Goal: Task Accomplishment & Management: Manage account settings

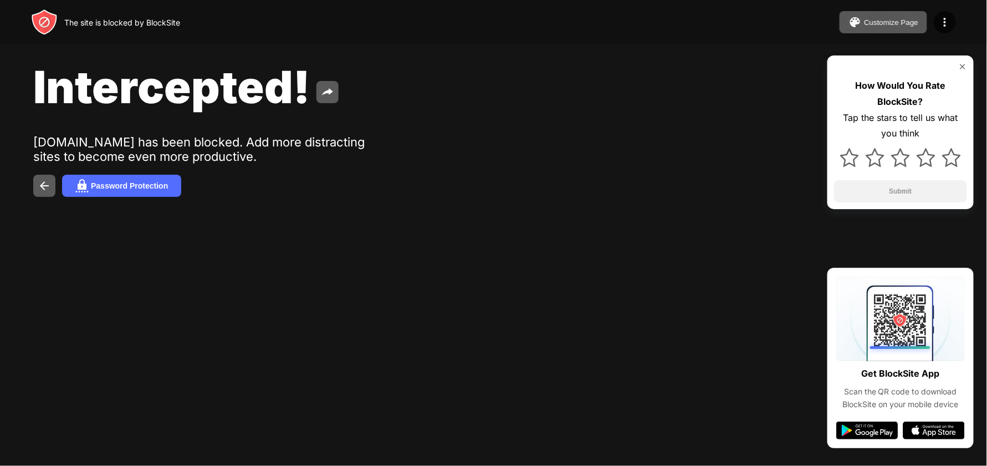
click at [720, 222] on div "Intercepted! playok.com has been blocked. Add more distracting sites to become …" at bounding box center [493, 128] width 987 height 257
click at [707, 135] on div "Intercepted! playok.com has been blocked. Add more distracting sites to become …" at bounding box center [493, 128] width 987 height 257
click at [956, 18] on div at bounding box center [945, 22] width 22 height 22
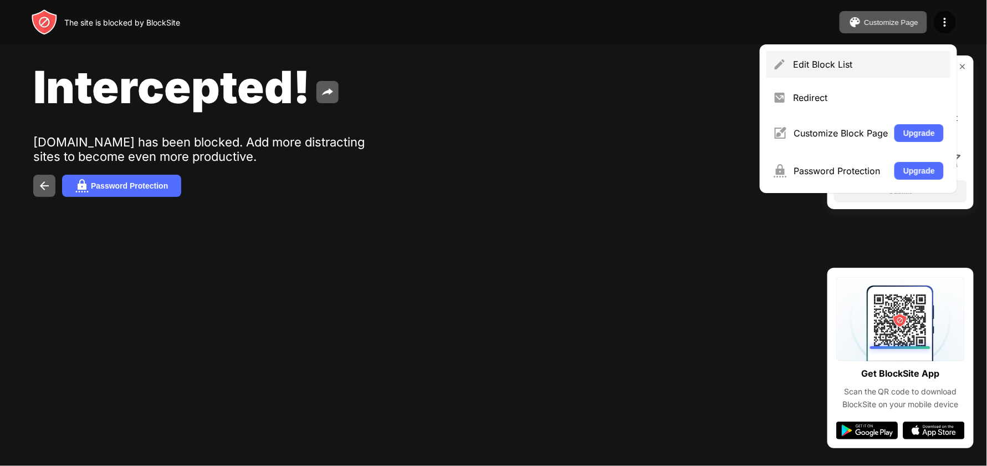
click at [896, 62] on div "Edit Block List" at bounding box center [868, 64] width 151 height 11
